Goal: Transaction & Acquisition: Obtain resource

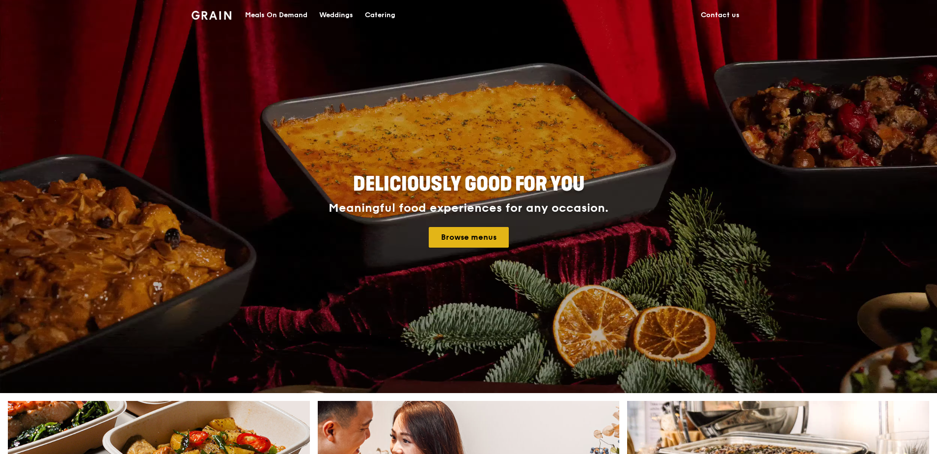
click at [481, 237] on link "Browse menus" at bounding box center [469, 237] width 80 height 21
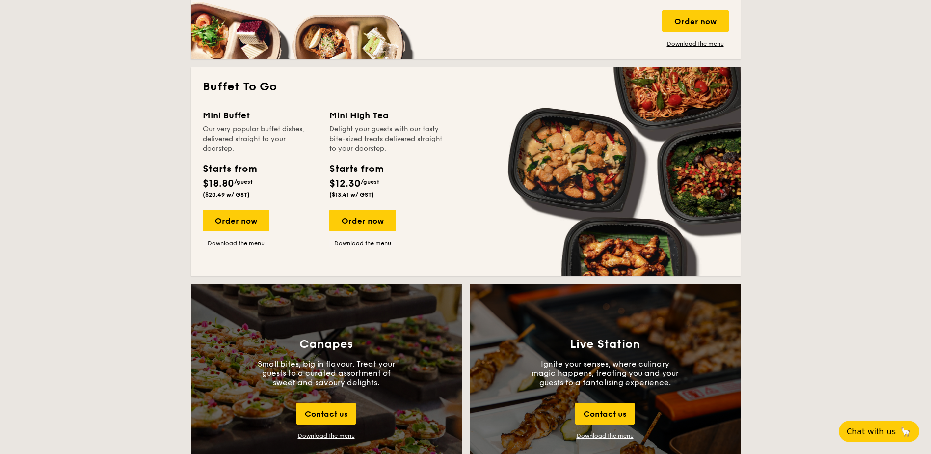
scroll to position [835, 0]
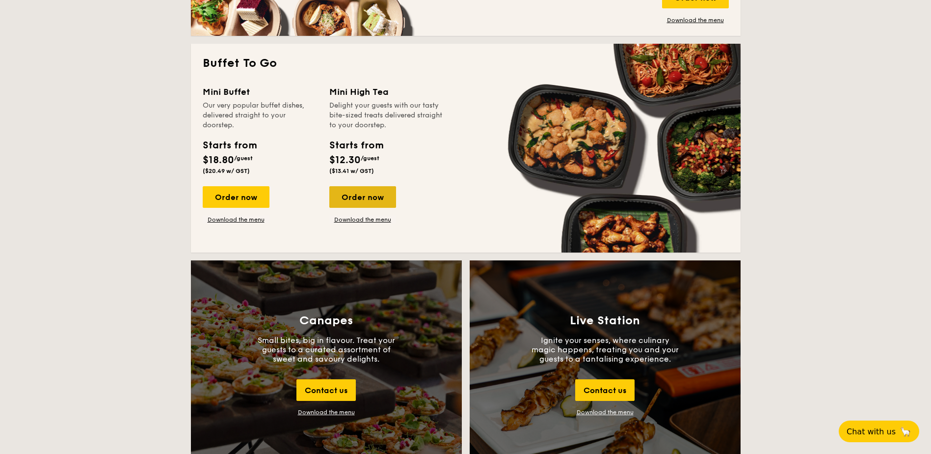
click at [364, 203] on div "Order now" at bounding box center [362, 197] width 67 height 22
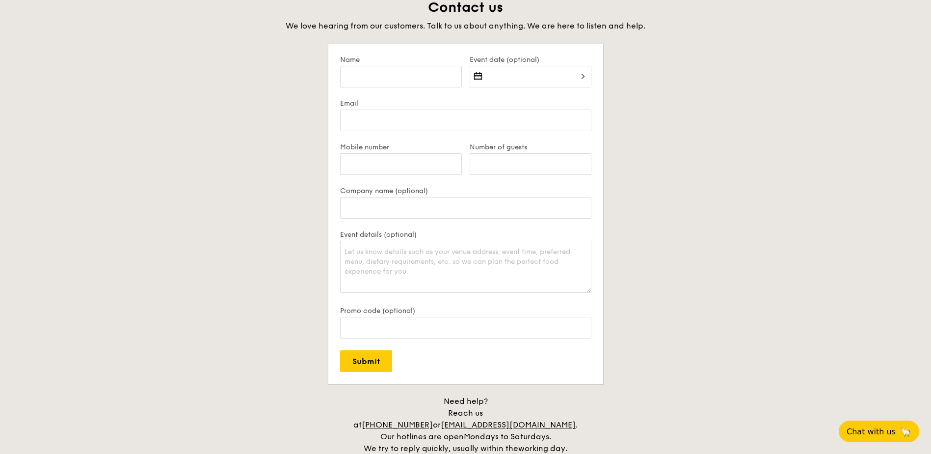
scroll to position [1908, 0]
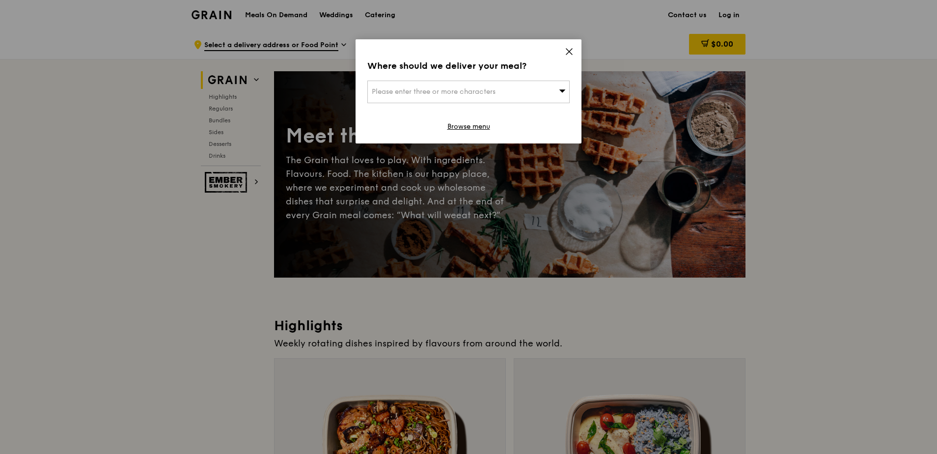
click at [566, 51] on icon at bounding box center [569, 51] width 9 height 9
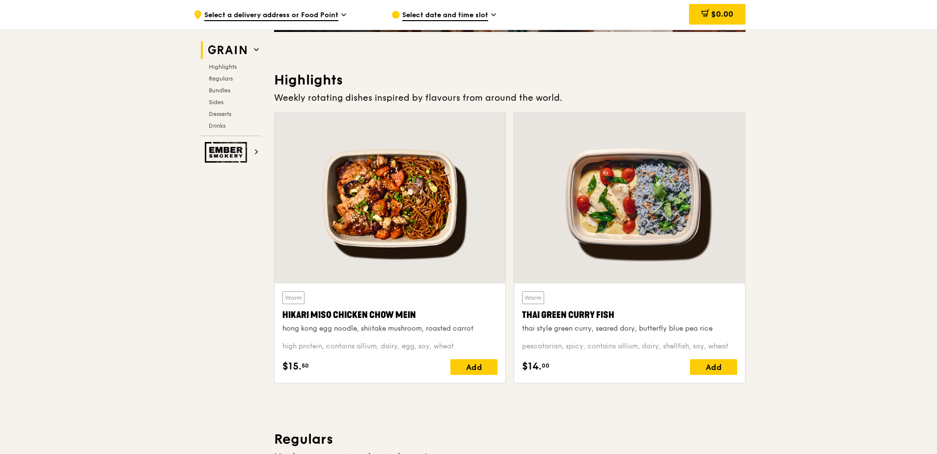
scroll to position [245, 0]
click at [250, 51] on h2 "Grain" at bounding box center [231, 50] width 60 height 18
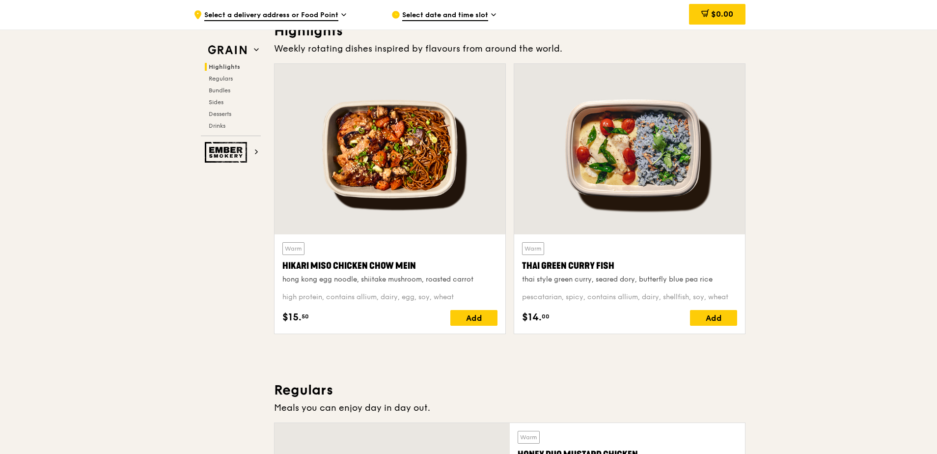
scroll to position [277, 0]
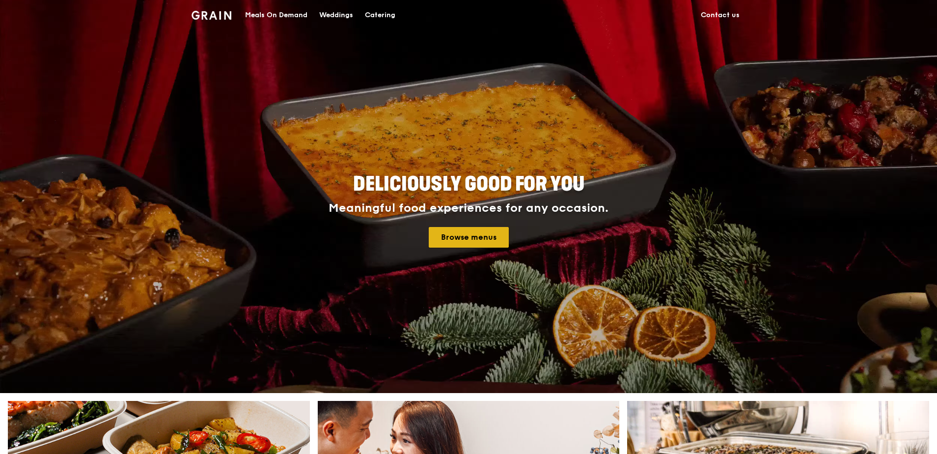
click at [490, 235] on link "Browse menus" at bounding box center [469, 237] width 80 height 21
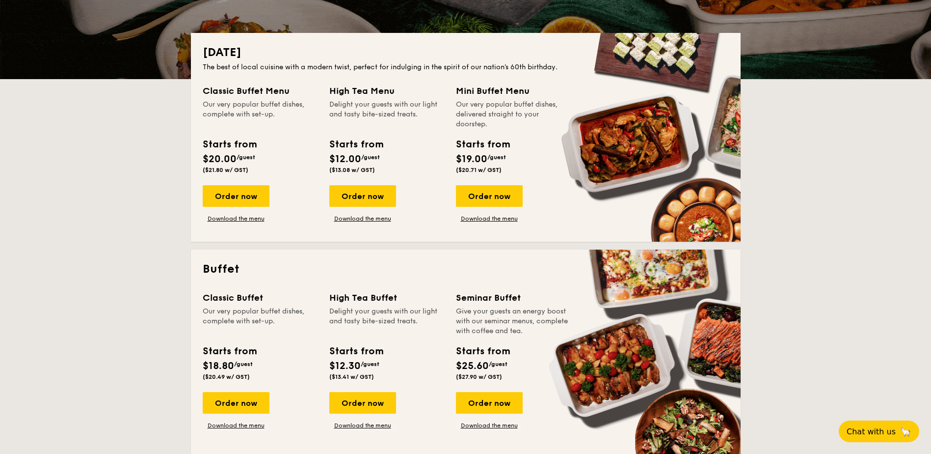
scroll to position [245, 0]
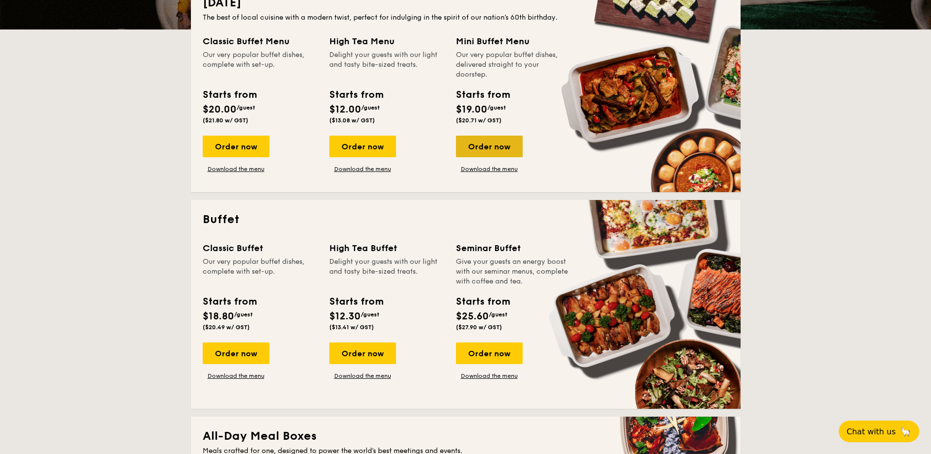
click at [500, 146] on div "Order now" at bounding box center [489, 147] width 67 height 22
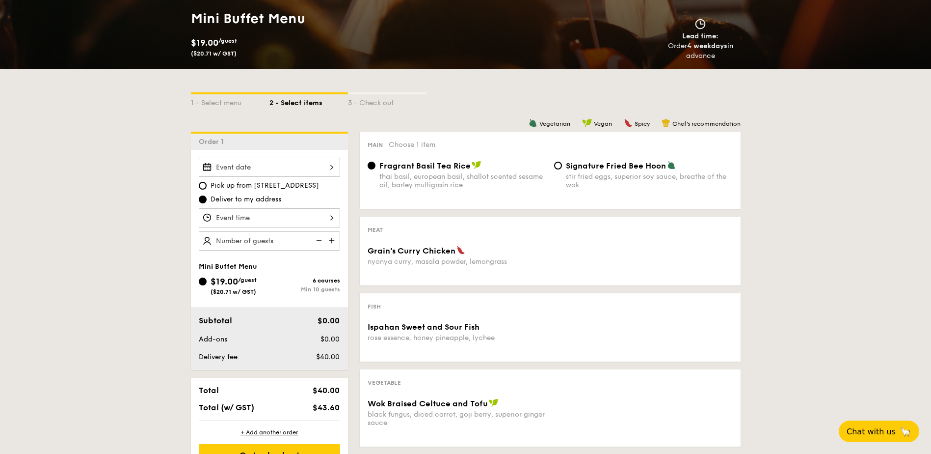
scroll to position [147, 0]
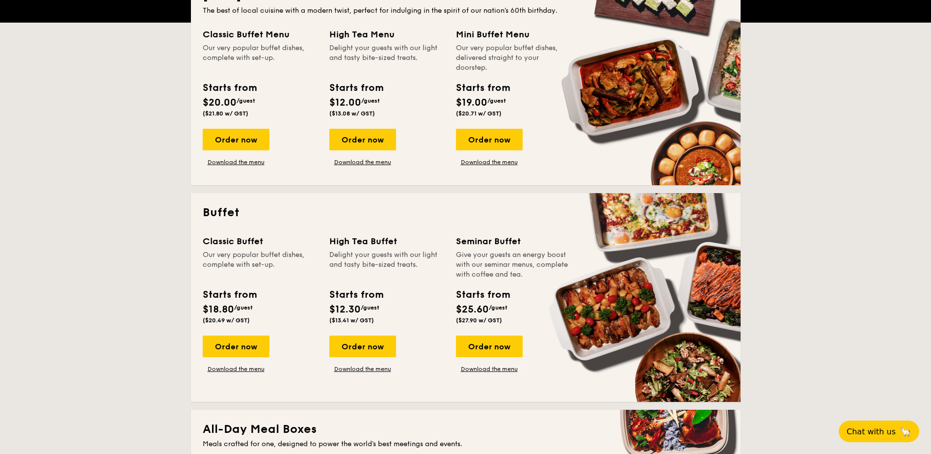
scroll to position [245, 0]
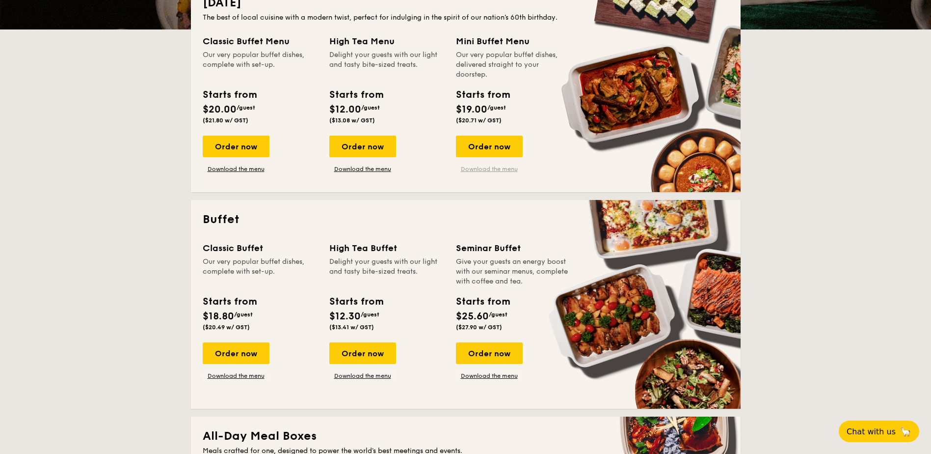
click at [474, 169] on link "Download the menu" at bounding box center [489, 169] width 67 height 8
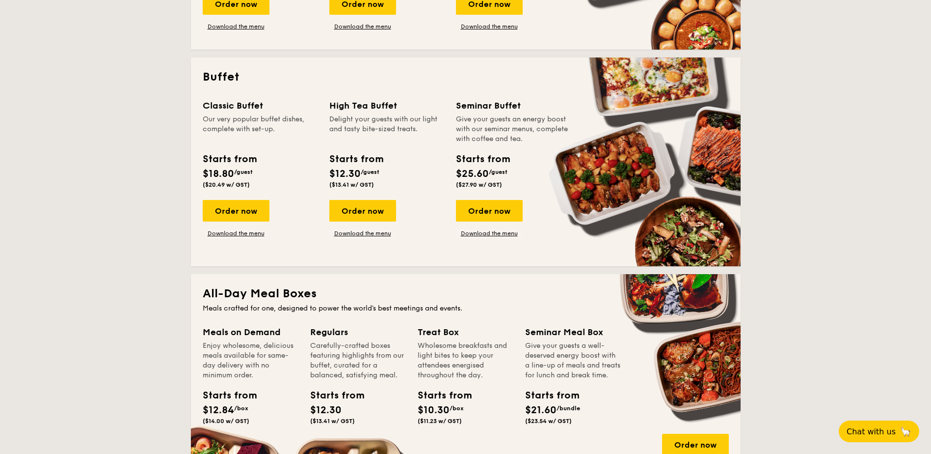
scroll to position [393, 0]
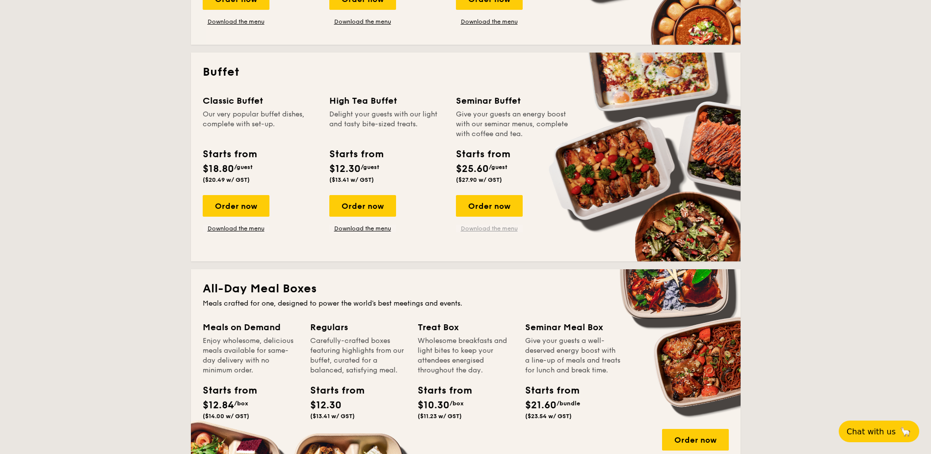
click at [471, 229] on link "Download the menu" at bounding box center [489, 228] width 67 height 8
click at [234, 229] on link "Download the menu" at bounding box center [236, 228] width 67 height 8
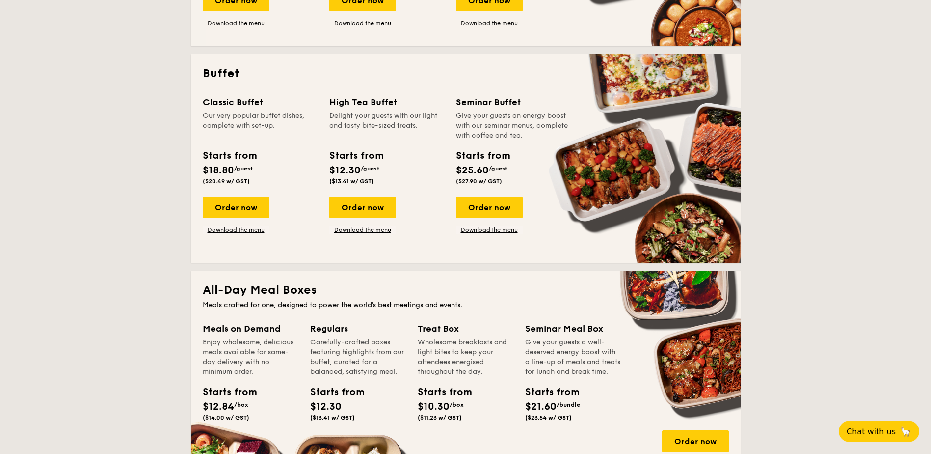
scroll to position [344, 0]
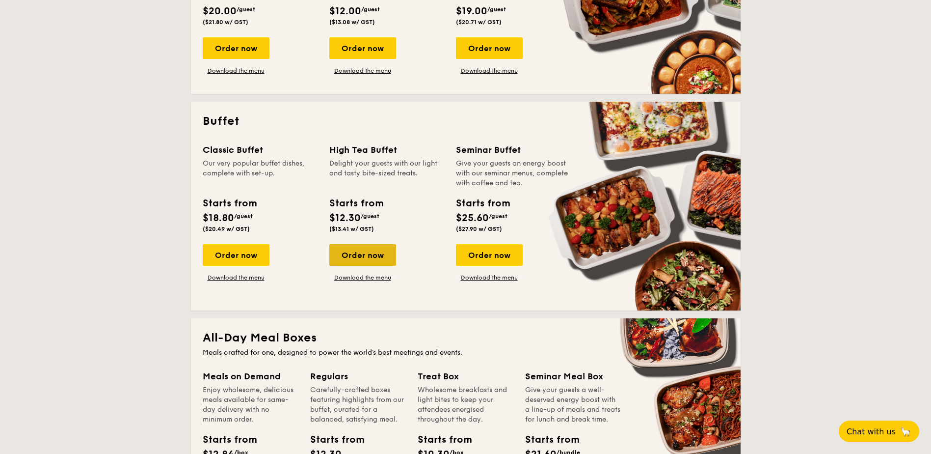
click at [381, 261] on div "Order now" at bounding box center [362, 255] width 67 height 22
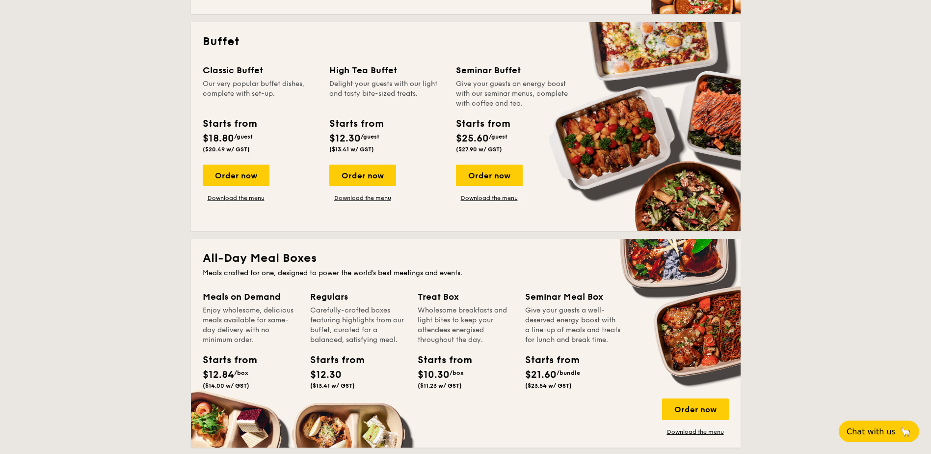
scroll to position [386, 0]
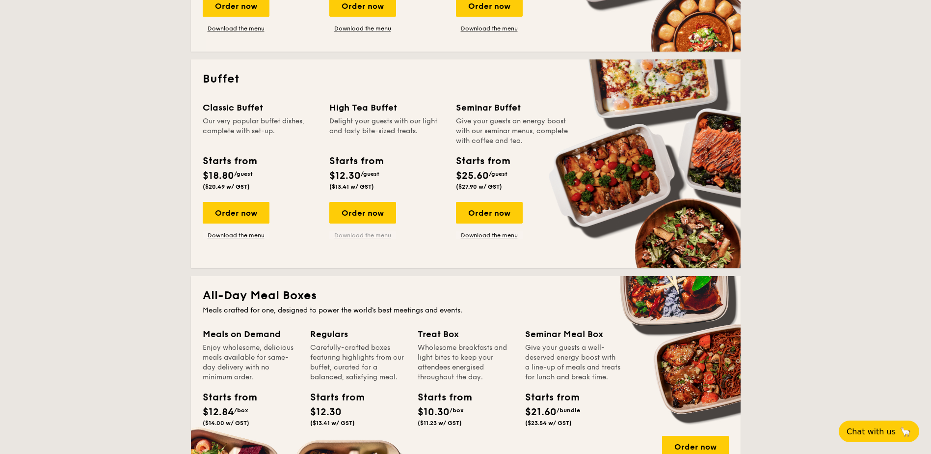
click at [362, 235] on link "Download the menu" at bounding box center [362, 235] width 67 height 8
